Goal: Information Seeking & Learning: Find specific page/section

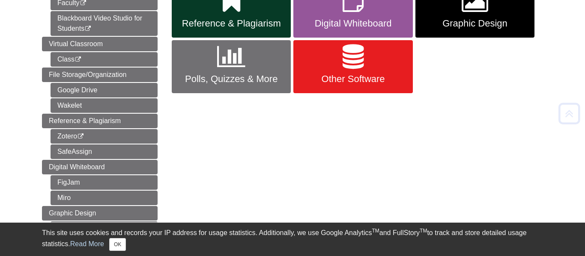
scroll to position [238, 0]
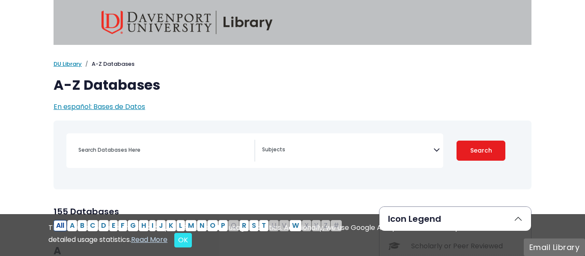
select select "Database Subject Filter"
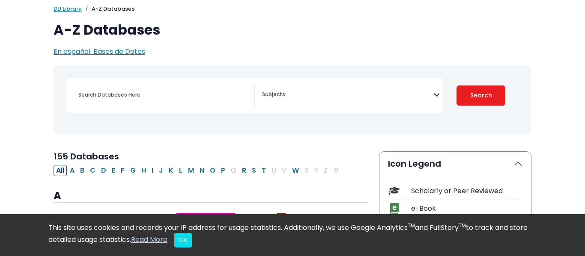
scroll to position [60, 0]
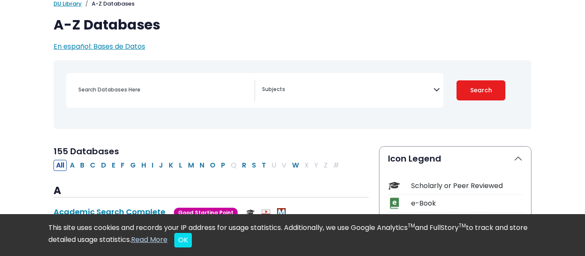
click at [367, 90] on textarea "Search" at bounding box center [347, 90] width 171 height 7
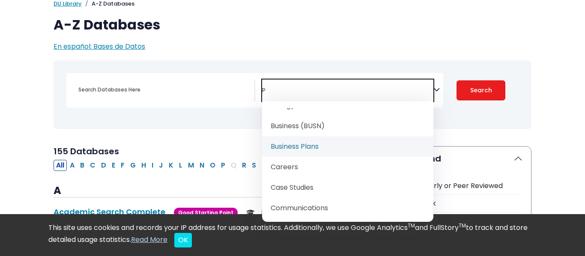
scroll to position [0, 0]
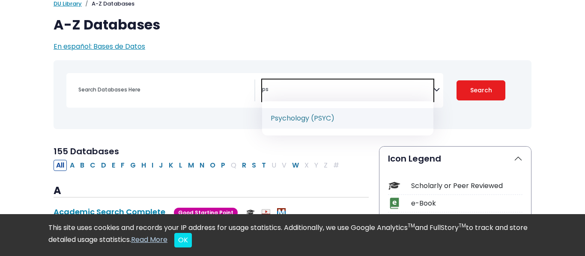
type textarea "ps"
select select "232691"
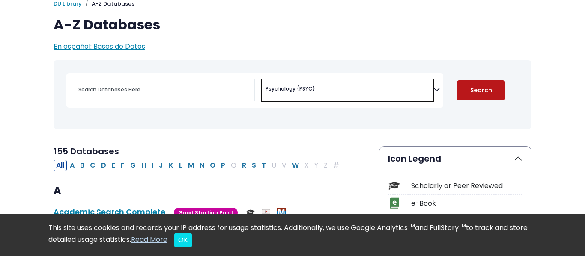
click at [474, 93] on button "Search" at bounding box center [480, 90] width 49 height 20
